Goal: Task Accomplishment & Management: Manage account settings

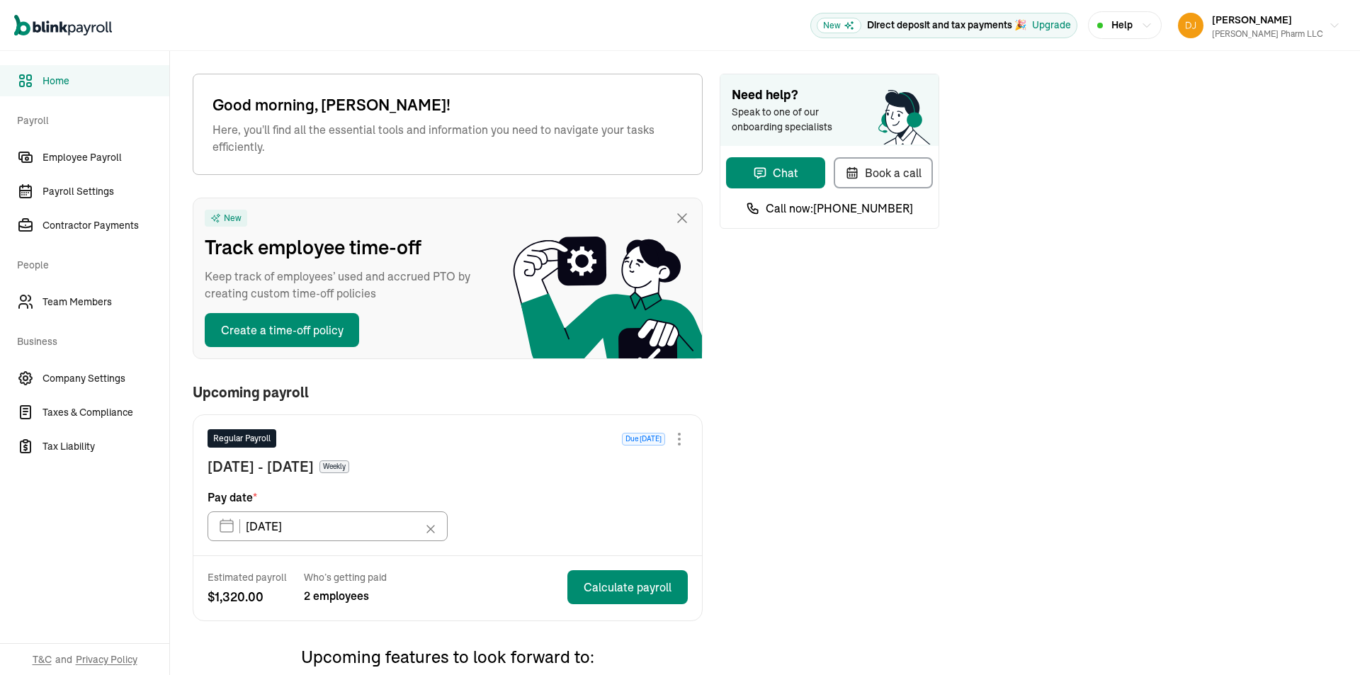
click at [1292, 24] on span "[PERSON_NAME]" at bounding box center [1252, 19] width 80 height 13
click at [1328, 23] on icon "button" at bounding box center [1333, 26] width 11 height 11
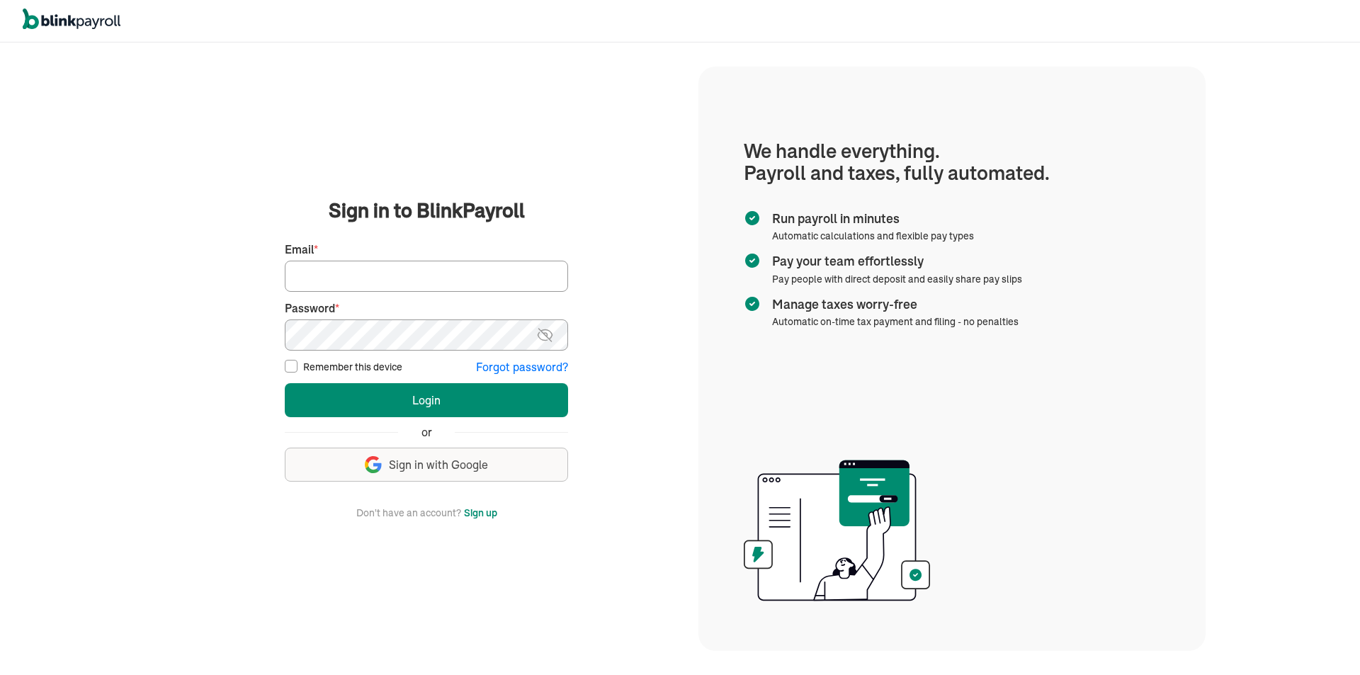
click at [405, 280] on input "Email *" at bounding box center [426, 276] width 283 height 31
click at [349, 273] on input "Email *" at bounding box center [426, 276] width 283 height 31
type input "mitchell.j.vargas@gmail.com"
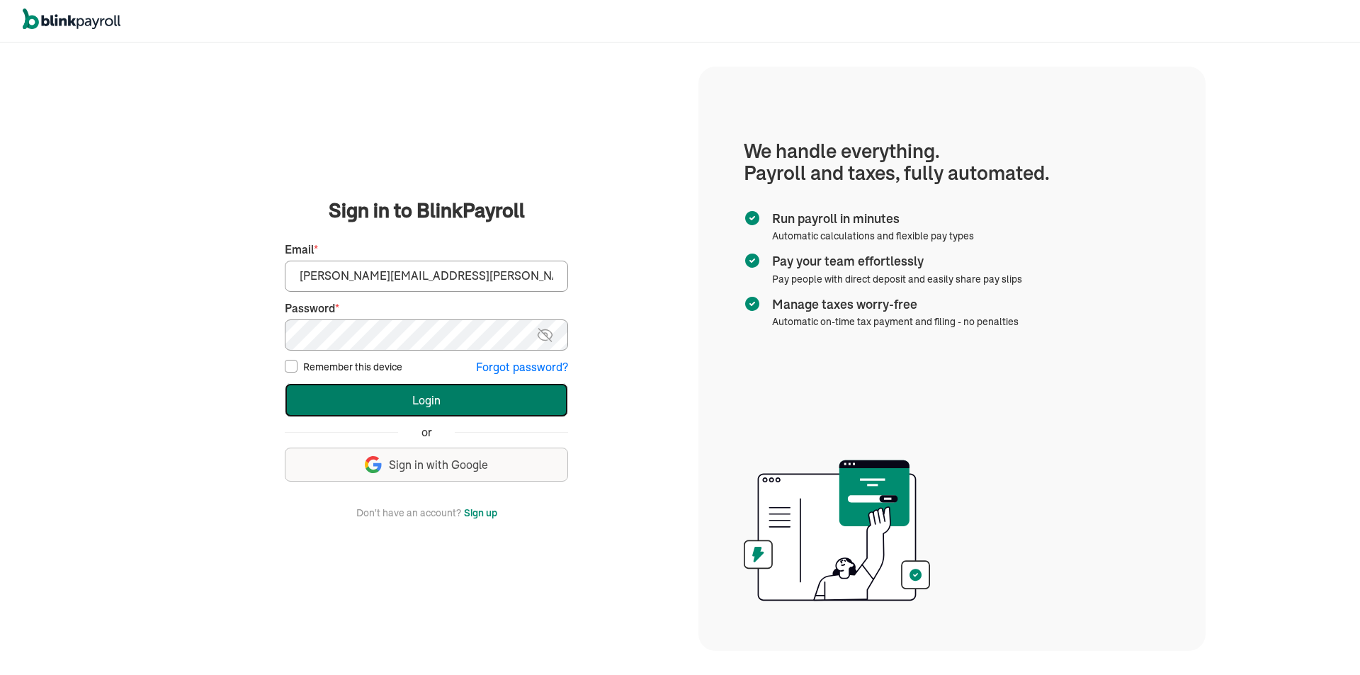
click at [394, 401] on button "Login" at bounding box center [426, 400] width 283 height 34
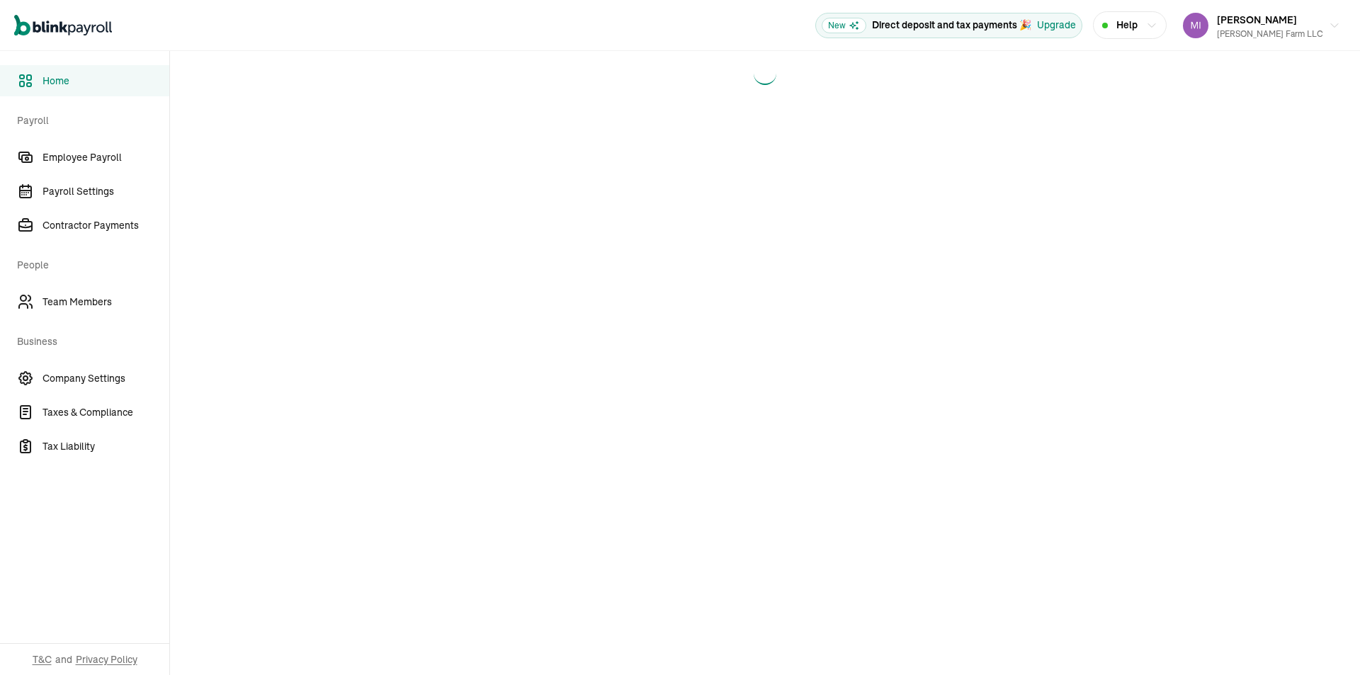
drag, startPoint x: 833, startPoint y: 147, endPoint x: 824, endPoint y: 155, distance: 11.5
click at [824, 155] on main at bounding box center [765, 363] width 1190 height 624
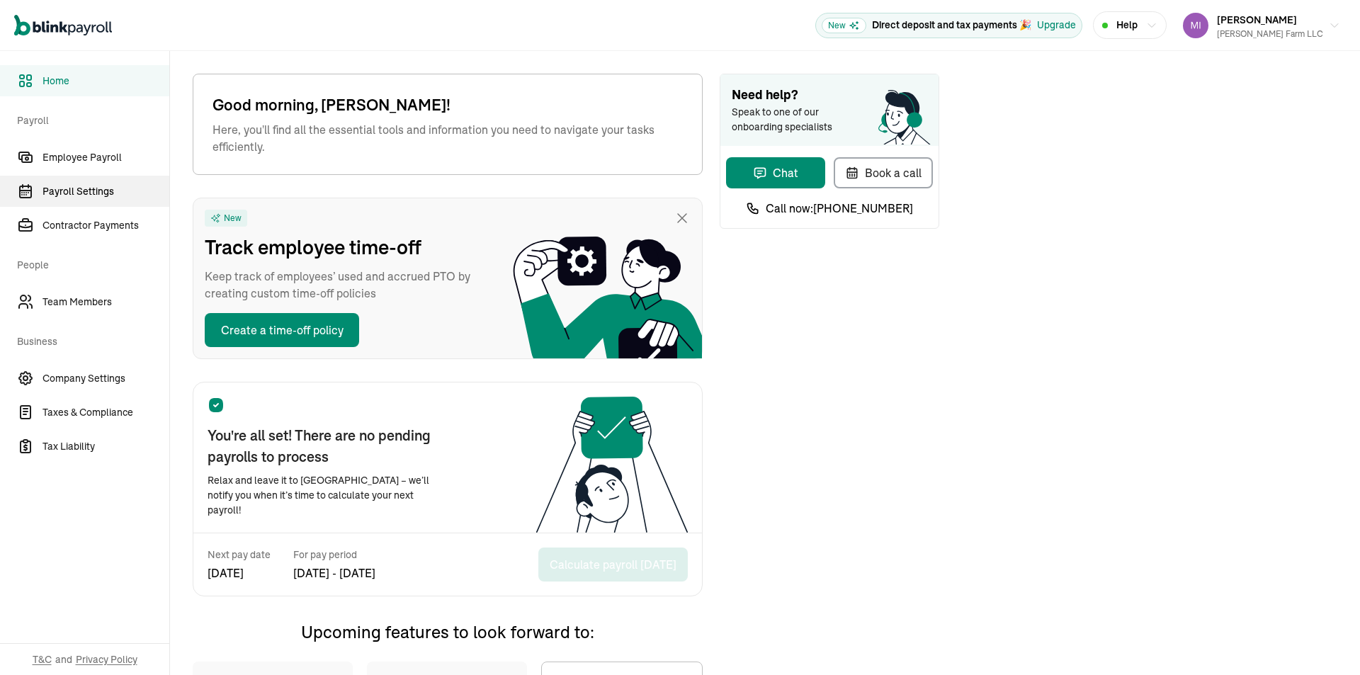
click at [86, 188] on span "Payroll Settings" at bounding box center [105, 191] width 127 height 15
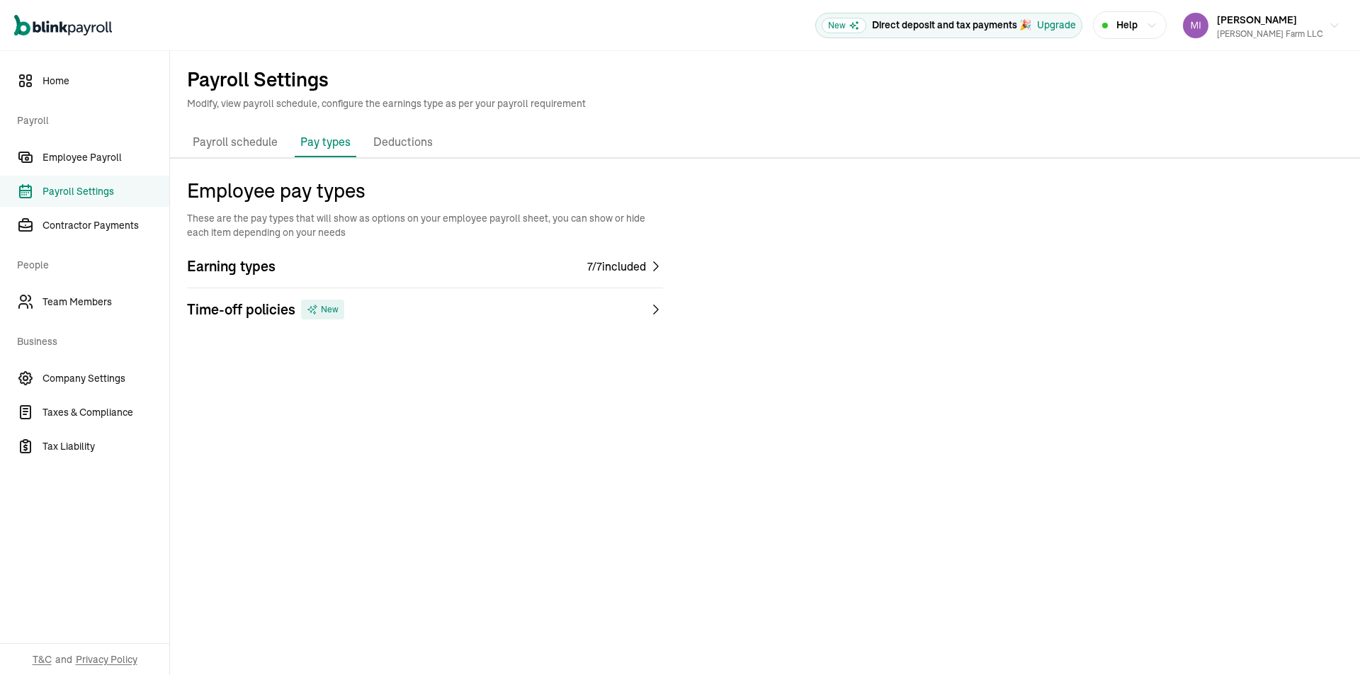
click at [234, 141] on p "Payroll schedule" at bounding box center [235, 142] width 85 height 18
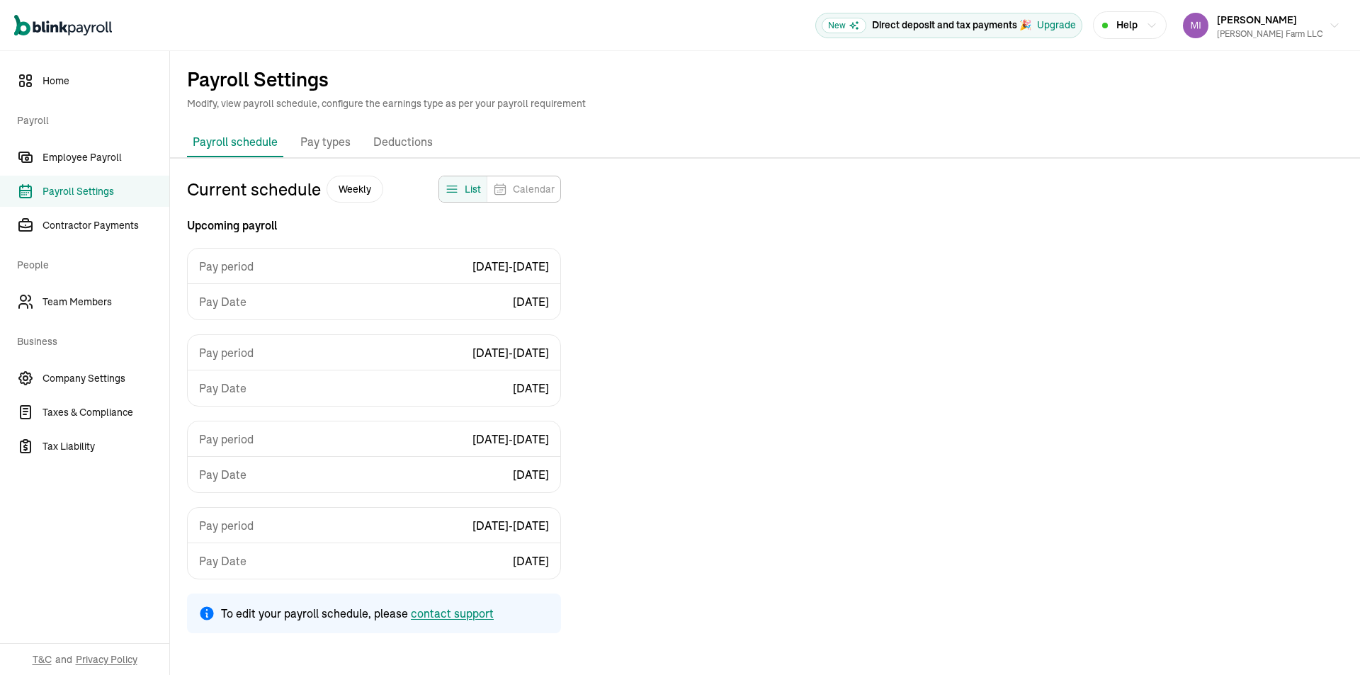
click at [540, 188] on span "Calendar" at bounding box center [534, 189] width 42 height 14
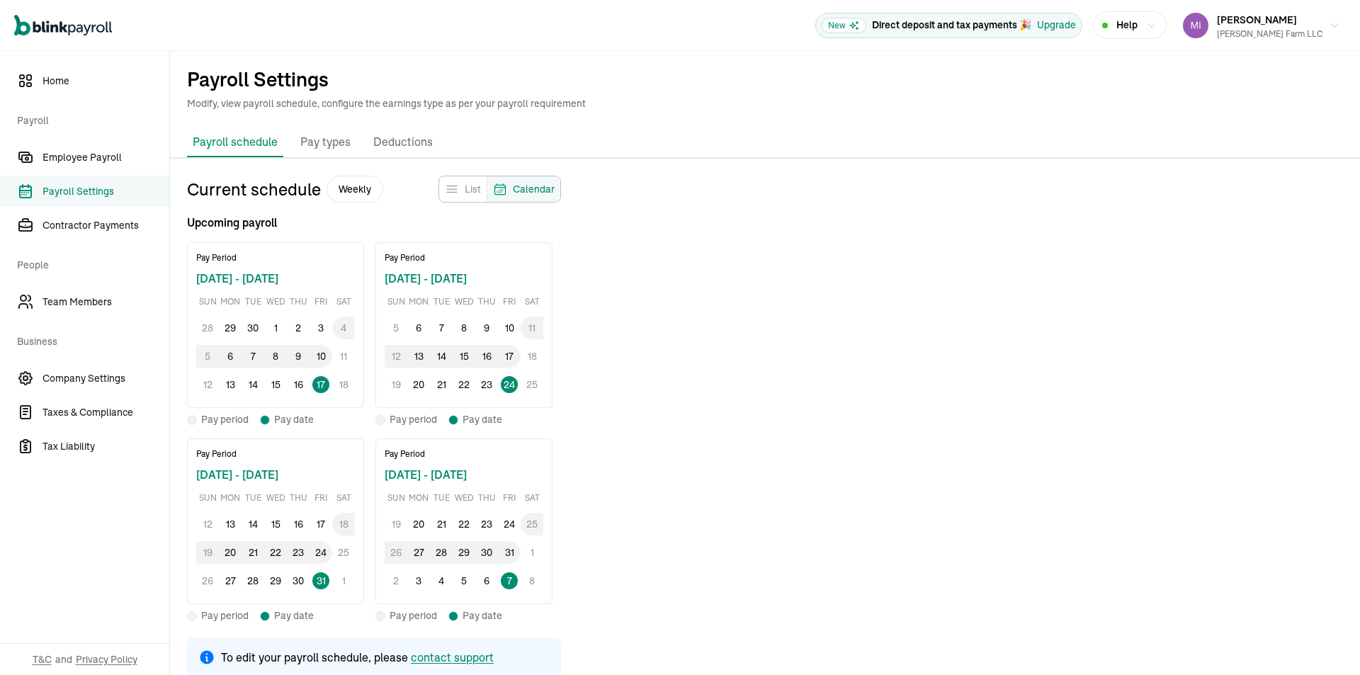
click at [322, 327] on span "3" at bounding box center [320, 328] width 23 height 23
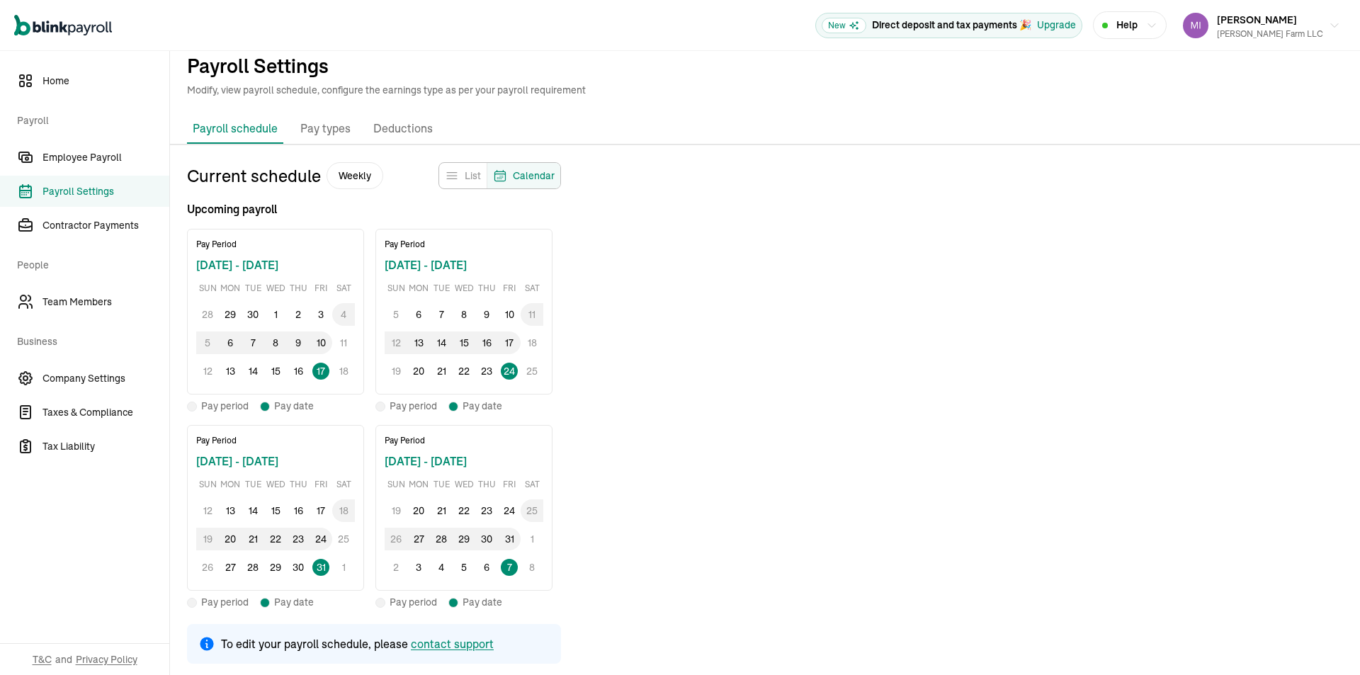
scroll to position [16, 0]
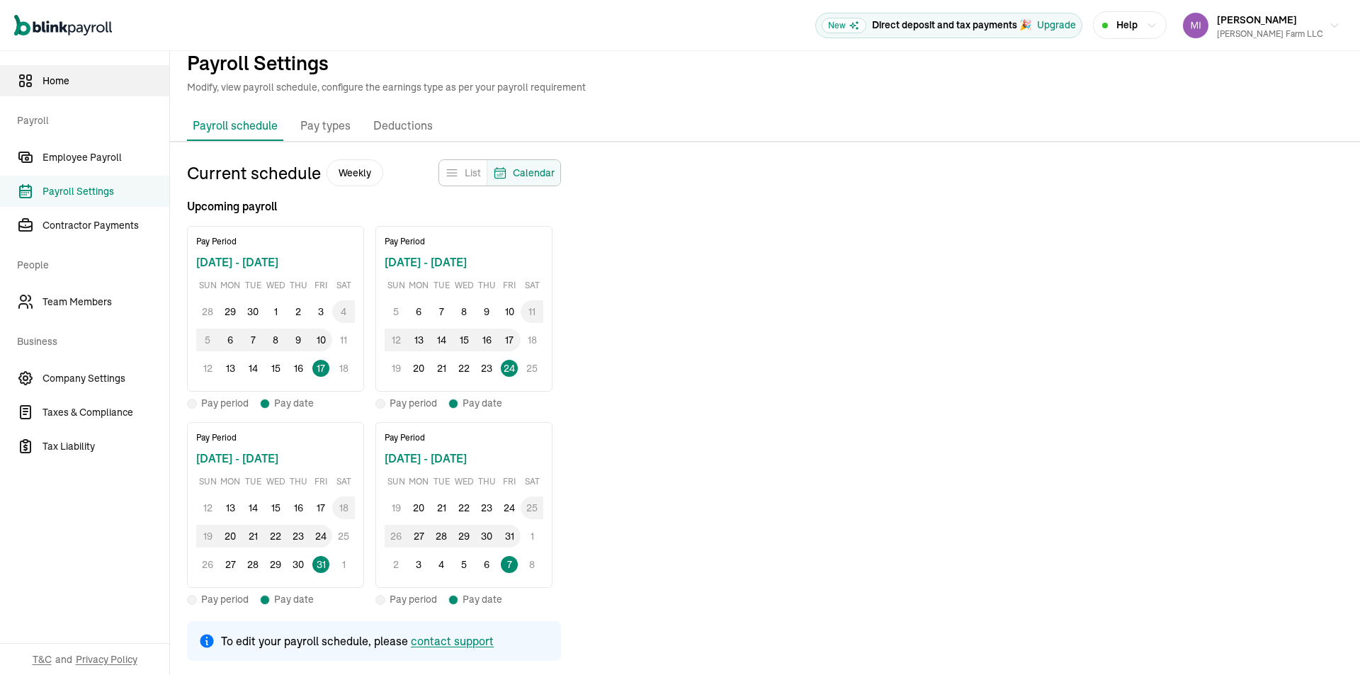
click at [53, 77] on span "Home" at bounding box center [105, 81] width 127 height 15
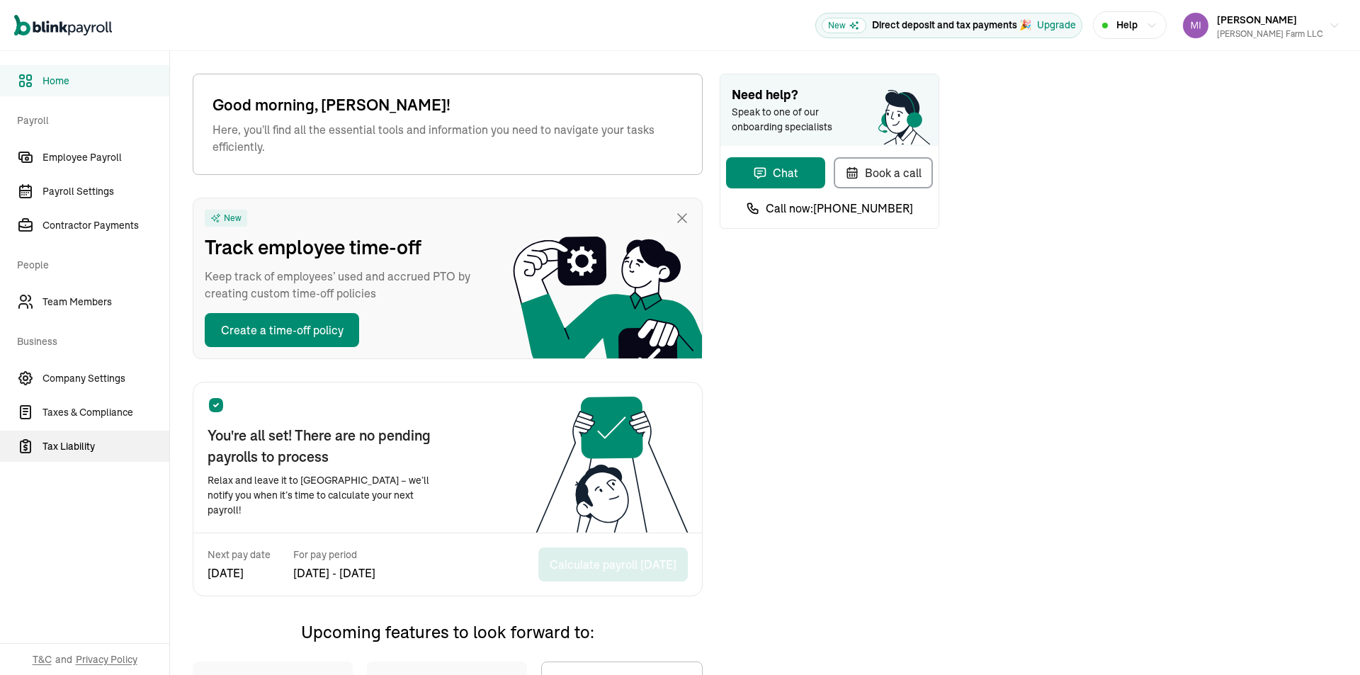
click at [87, 443] on span "Tax Liability" at bounding box center [105, 446] width 127 height 15
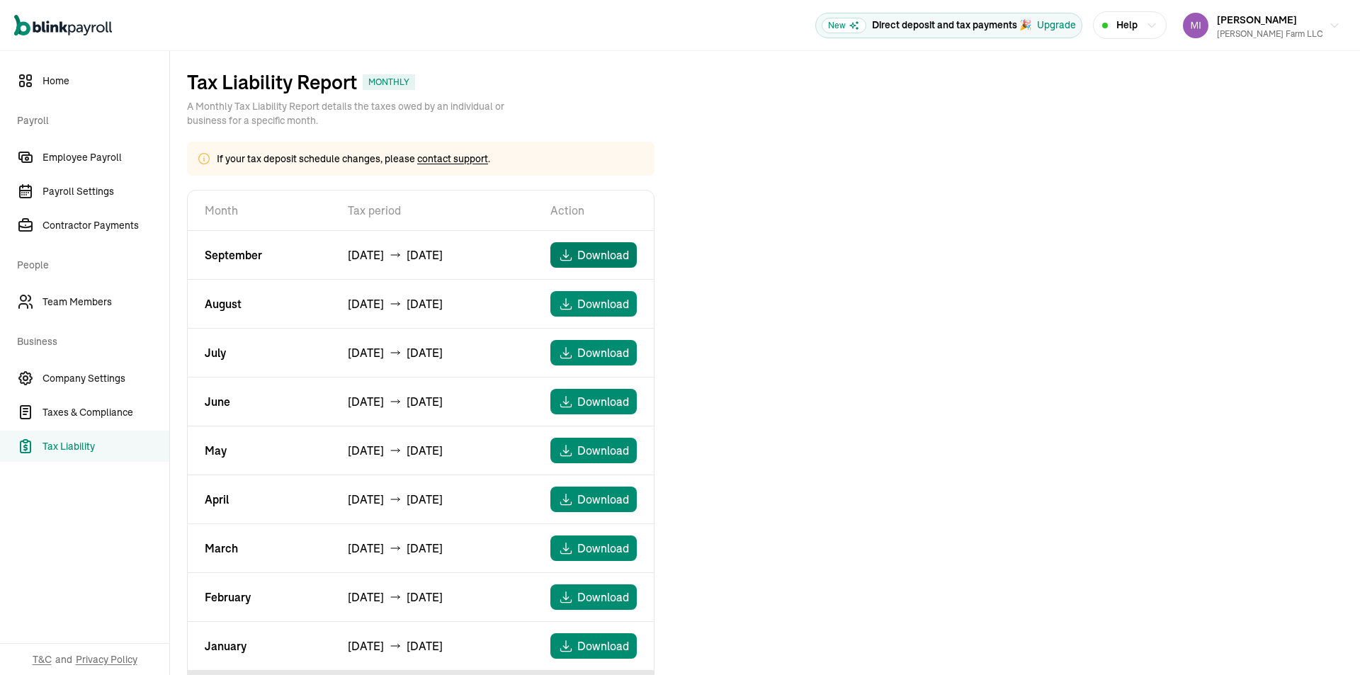
click at [588, 251] on button "Download" at bounding box center [593, 254] width 86 height 25
click at [72, 409] on span "Taxes & Compliance" at bounding box center [105, 412] width 127 height 15
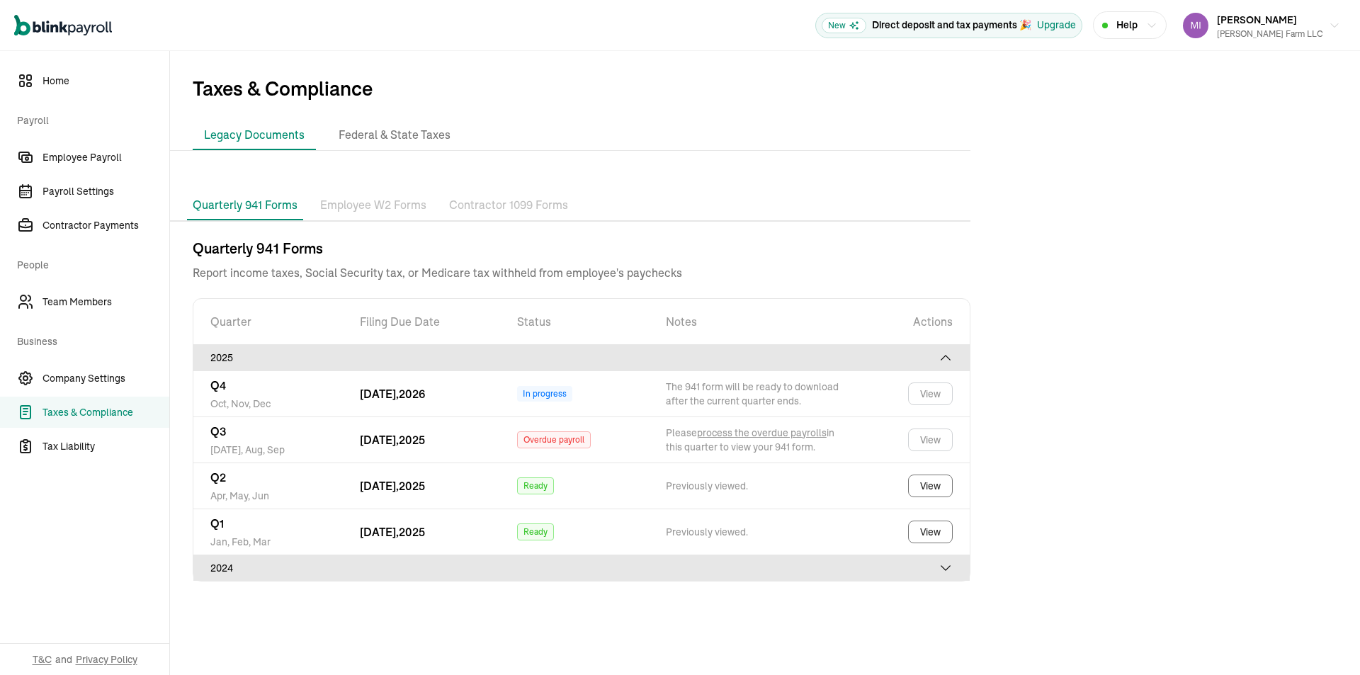
click at [370, 439] on td "Oct 31, 2025" at bounding box center [421, 439] width 157 height 46
click at [782, 438] on link "process the overdue payrolls" at bounding box center [762, 432] width 130 height 13
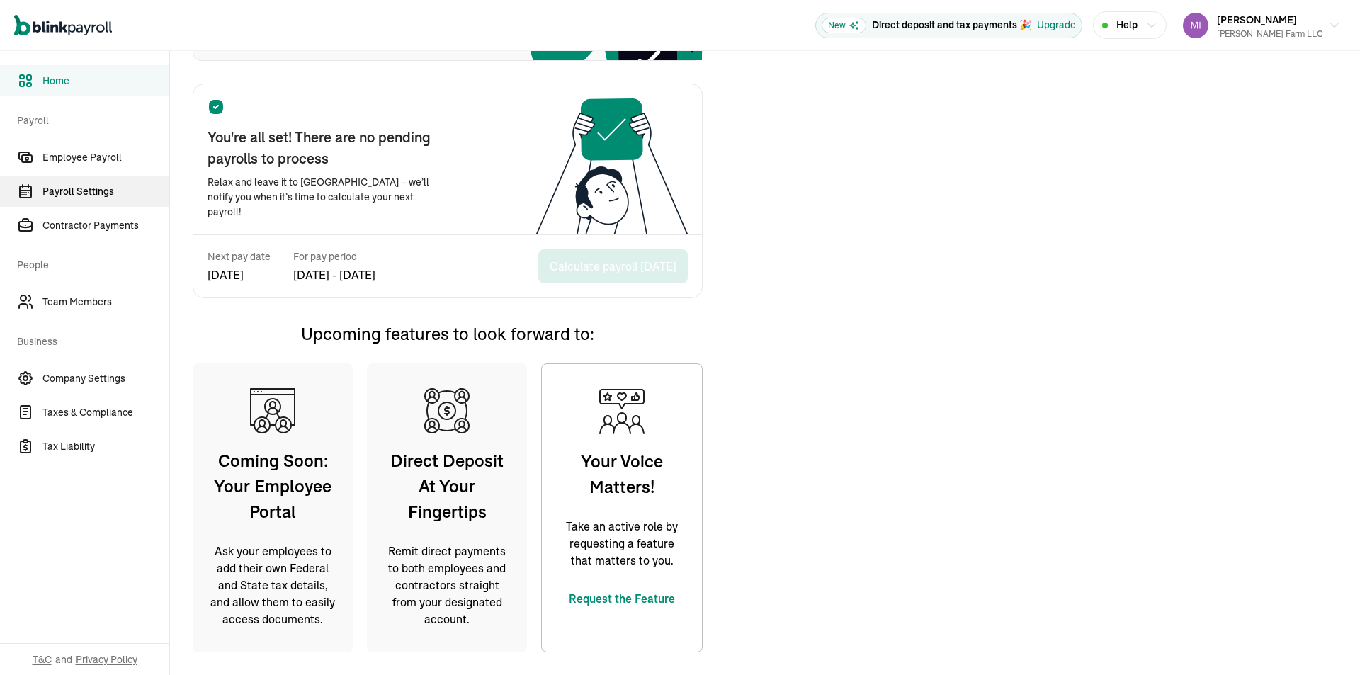
click at [108, 193] on span "Payroll Settings" at bounding box center [105, 191] width 127 height 15
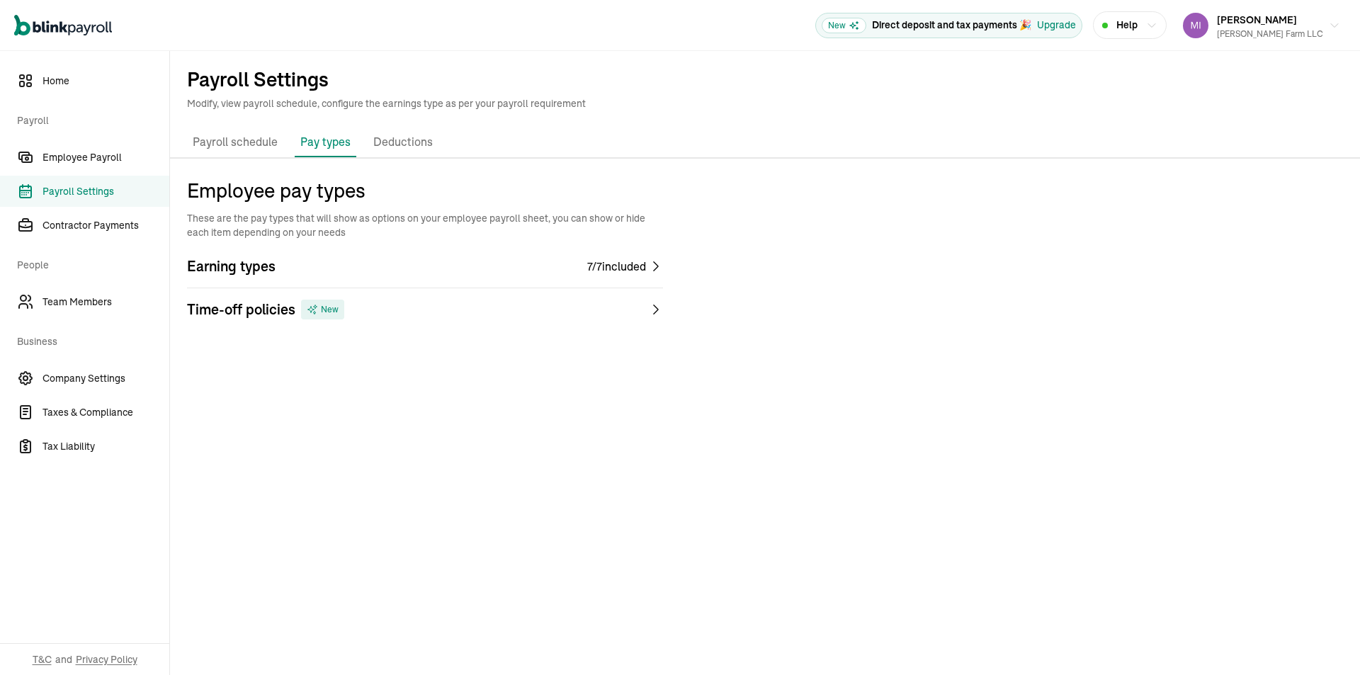
click at [238, 147] on p "Payroll schedule" at bounding box center [235, 142] width 85 height 18
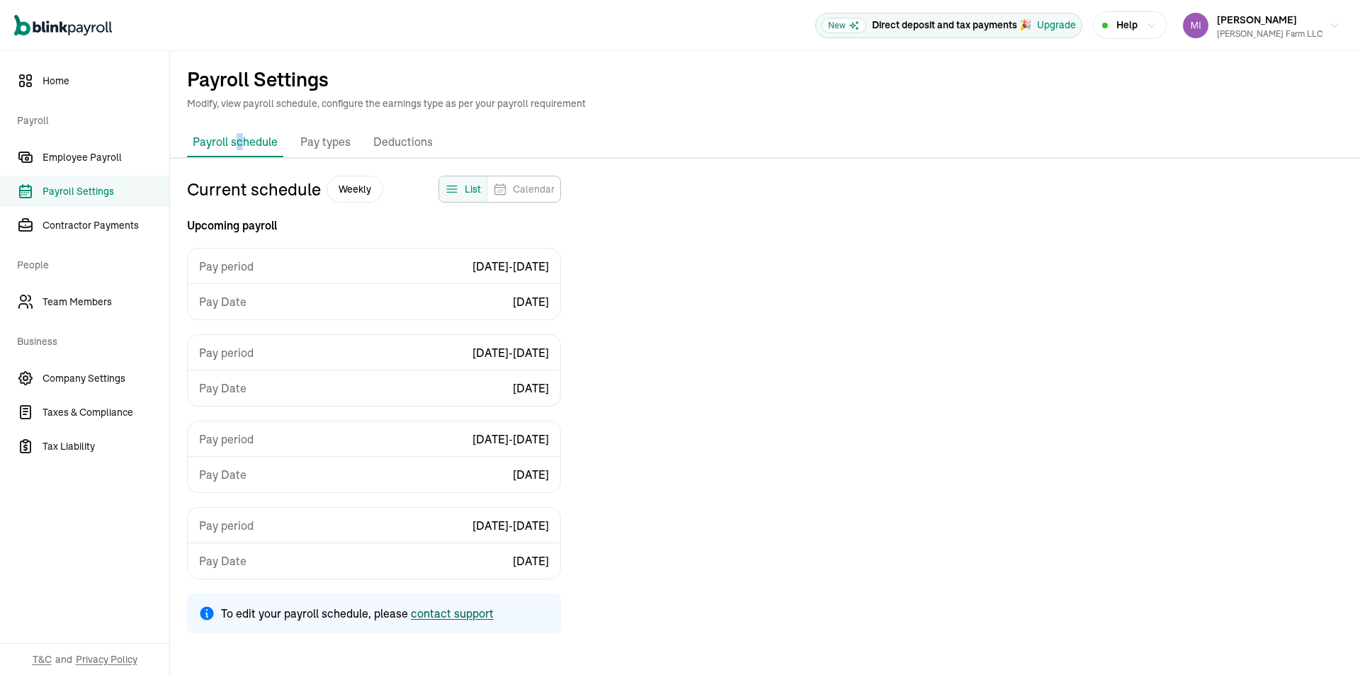
click at [462, 610] on div "Contact support" at bounding box center [452, 613] width 83 height 17
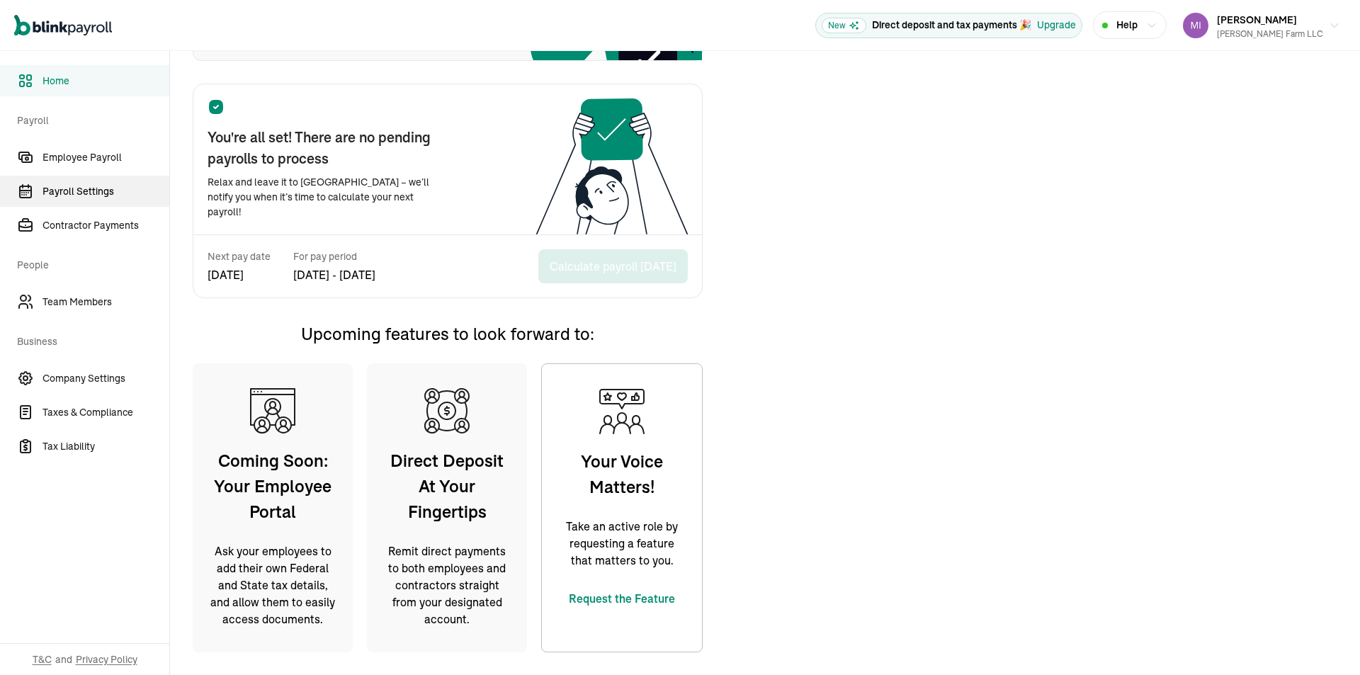
click at [108, 193] on span "Payroll Settings" at bounding box center [105, 191] width 127 height 15
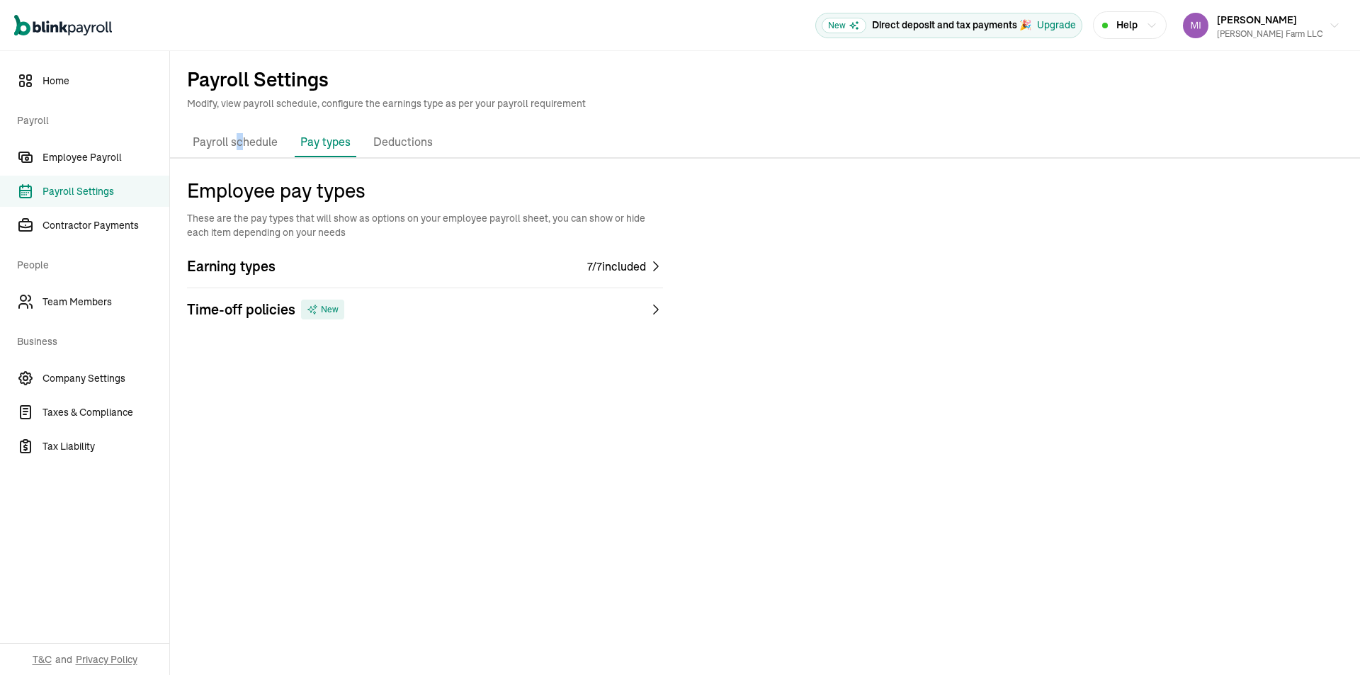
click at [238, 147] on p "Payroll schedule" at bounding box center [235, 142] width 85 height 18
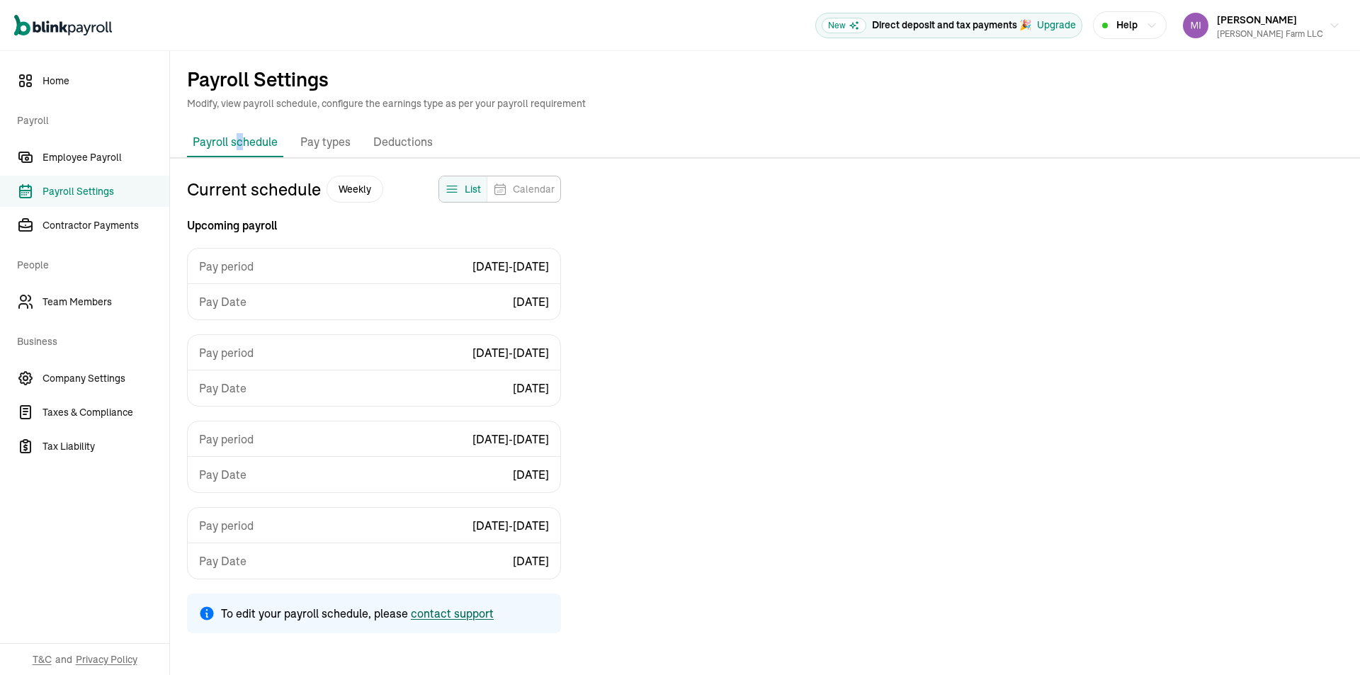
click at [462, 610] on div "Contact support" at bounding box center [452, 613] width 83 height 17
